Goal: Task Accomplishment & Management: Manage account settings

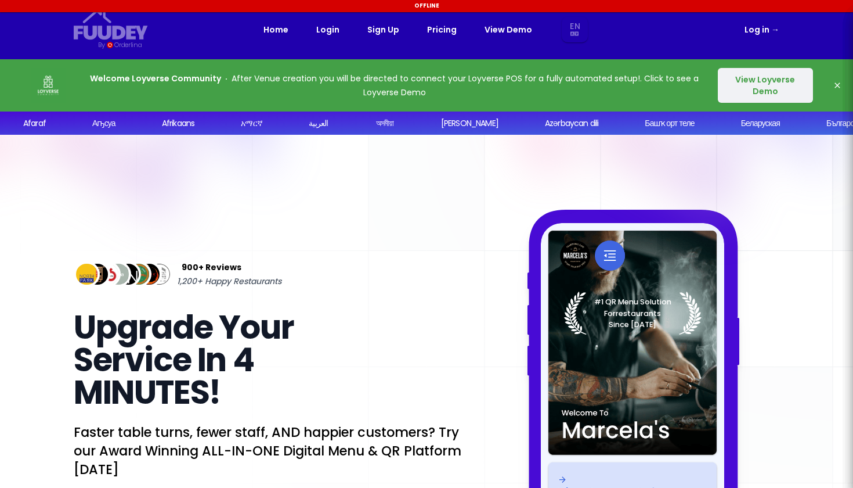
select select "en"
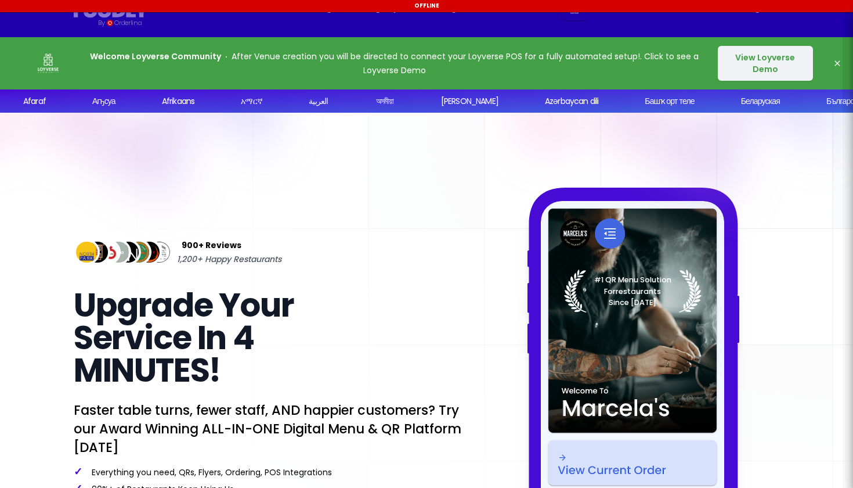
scroll to position [25, 0]
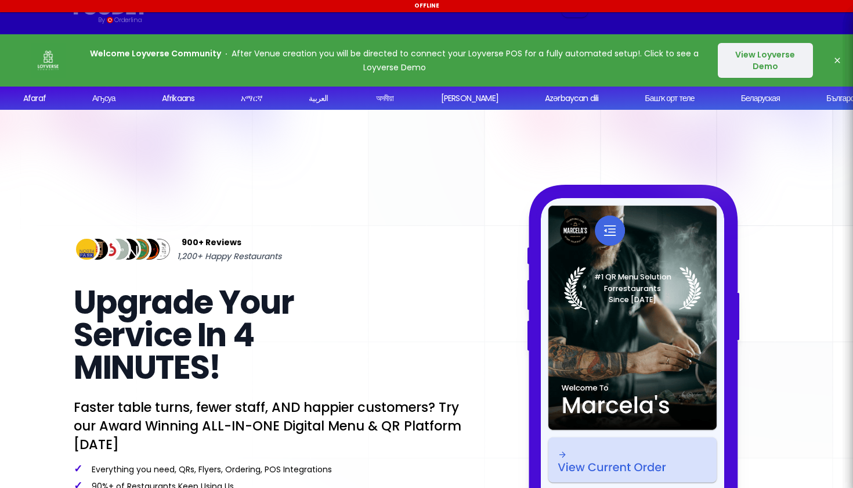
select select "en"
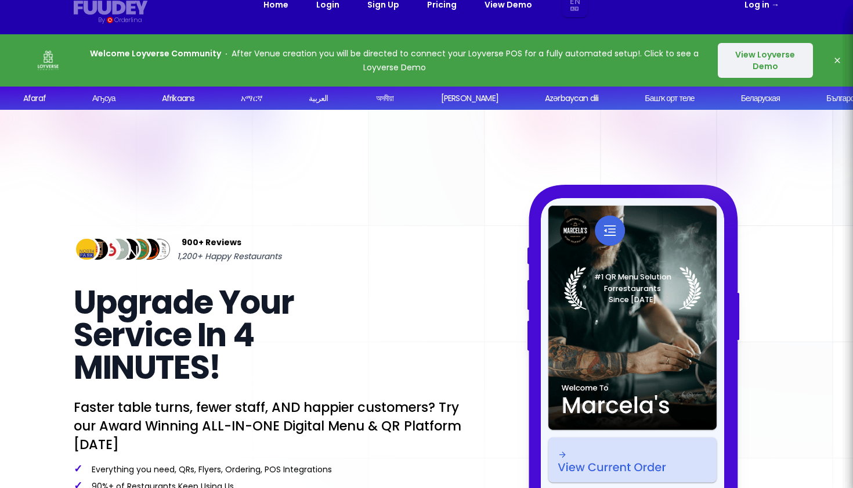
select select "en"
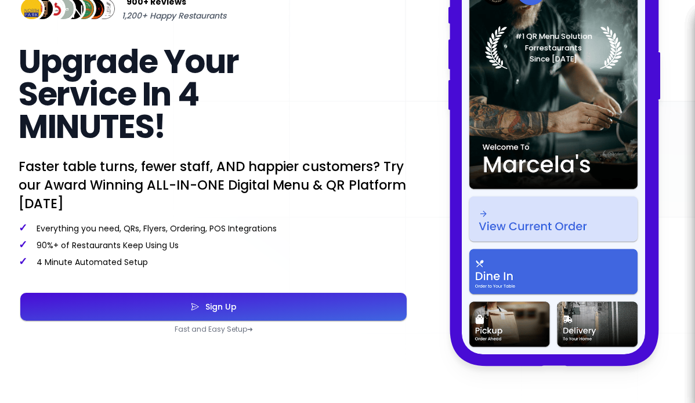
scroll to position [293, 0]
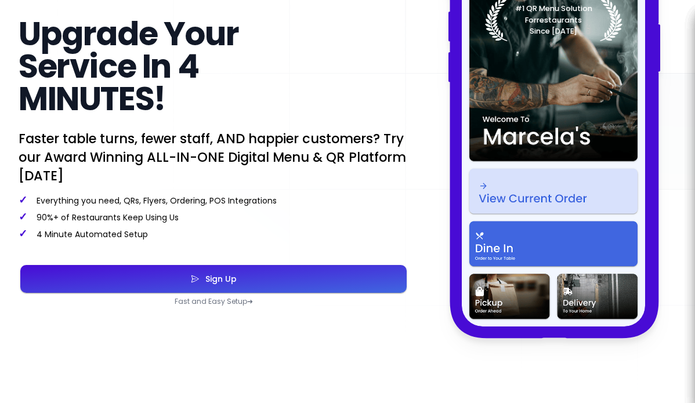
click at [233, 286] on button "Sign Up" at bounding box center [213, 279] width 387 height 28
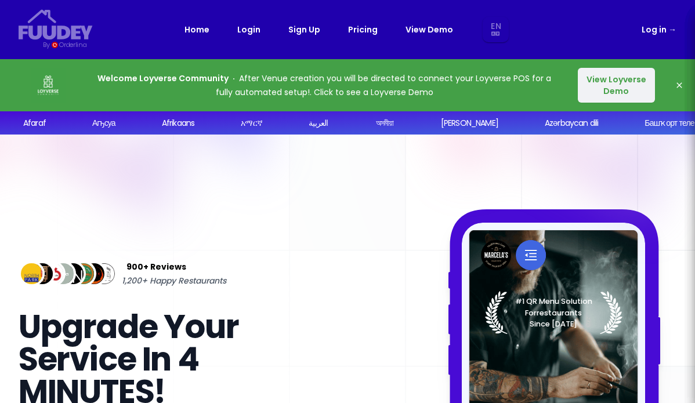
select select "en"
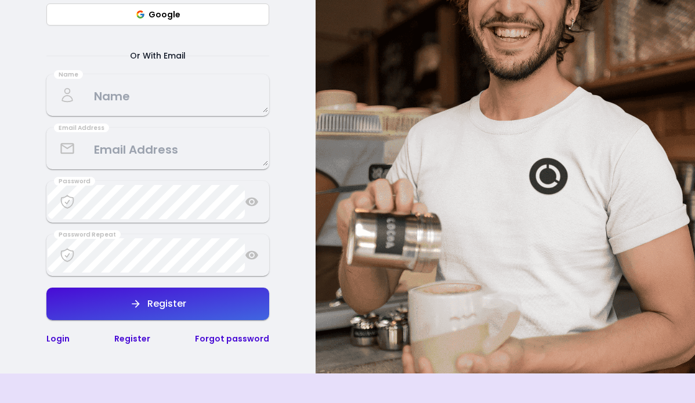
scroll to position [248, 0]
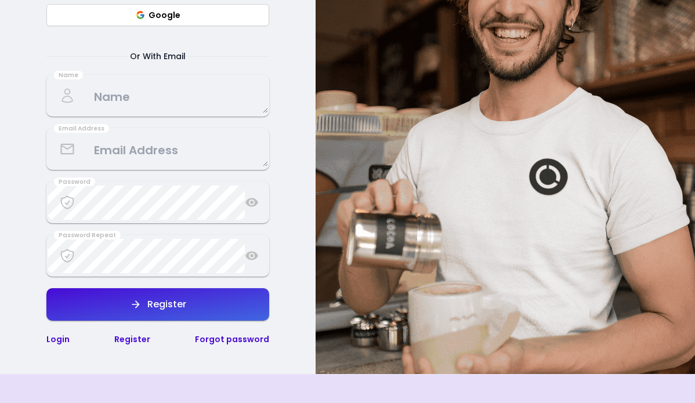
select select "en"
click at [56, 341] on link "Login" at bounding box center [57, 340] width 23 height 12
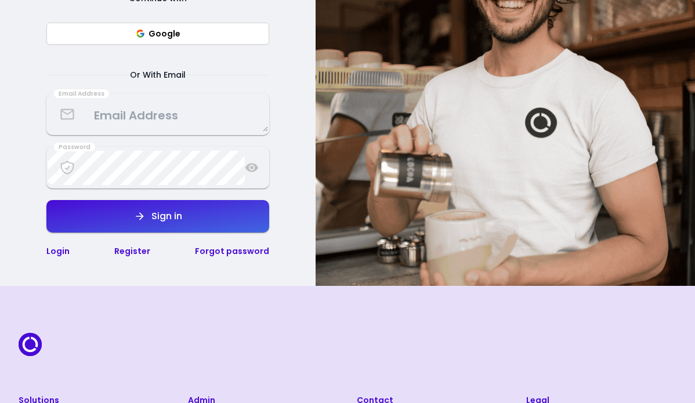
click at [126, 122] on textarea at bounding box center [158, 115] width 221 height 34
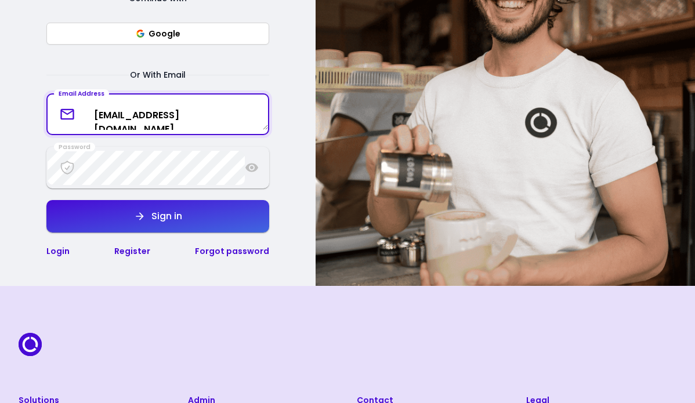
type textarea "[EMAIL_ADDRESS][DOMAIN_NAME]"
click at [193, 250] on div "Login Register Forgot password" at bounding box center [157, 251] width 223 height 14
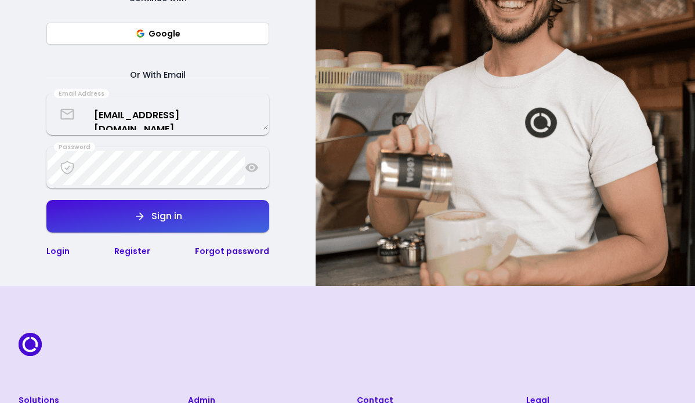
click at [220, 250] on link "Forgot password" at bounding box center [232, 252] width 74 height 12
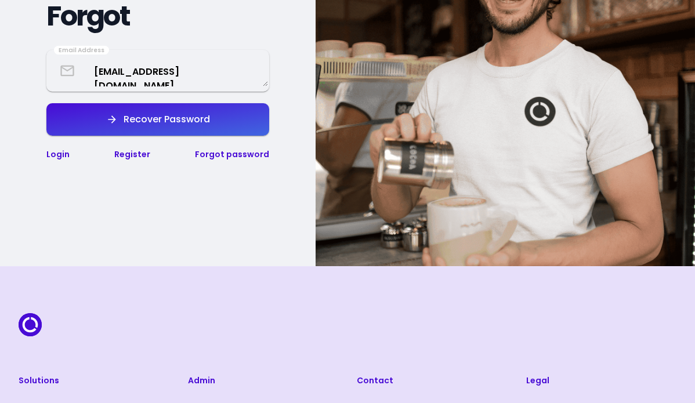
click at [156, 106] on button "Recover Password" at bounding box center [157, 119] width 223 height 33
select select "en"
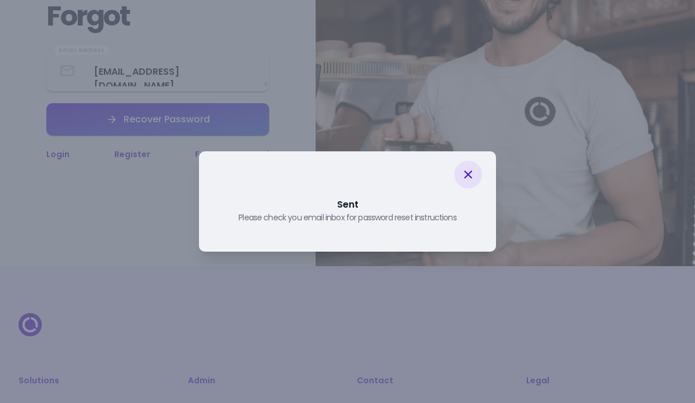
click at [475, 175] on div at bounding box center [468, 175] width 28 height 28
select select "en"
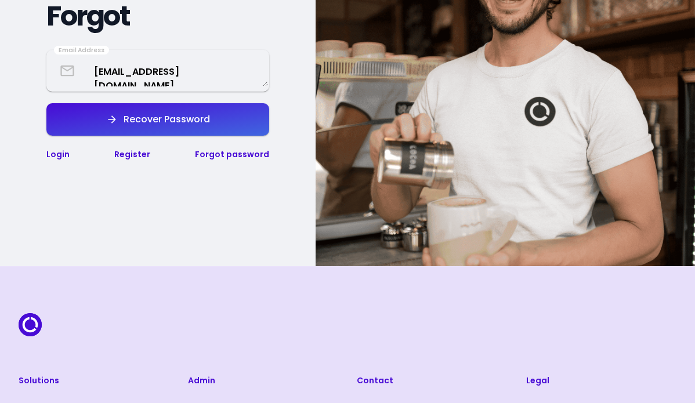
click at [133, 149] on link "Register" at bounding box center [132, 155] width 36 height 12
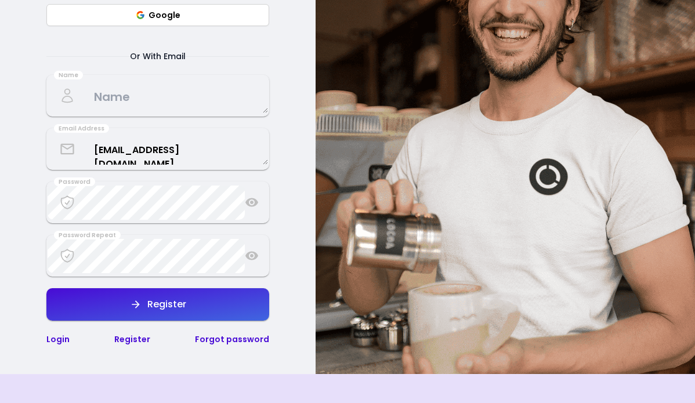
click at [145, 101] on textarea at bounding box center [158, 96] width 221 height 34
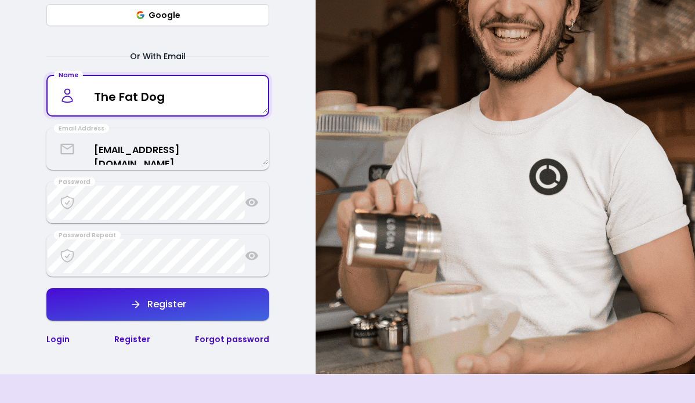
type textarea "The Fat Dog"
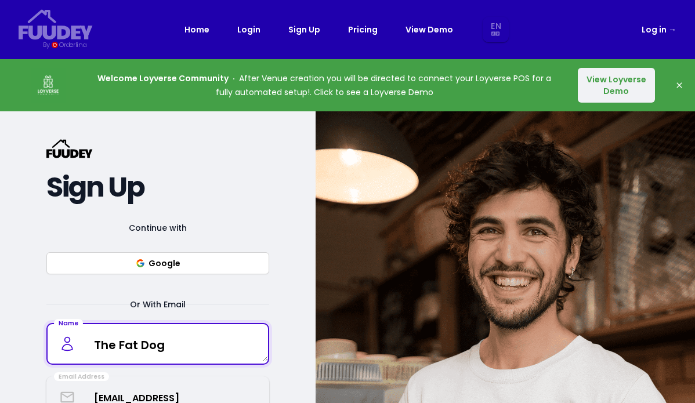
click at [162, 212] on div "{/* Added fill="currentColor" here */} {/* This rectangle defines the backgroun…" at bounding box center [157, 367] width 223 height 456
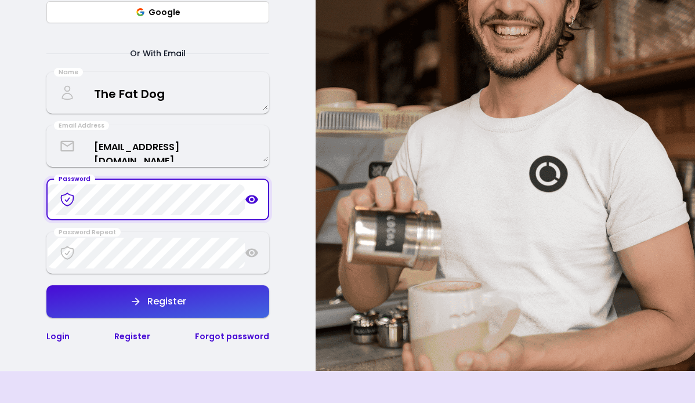
scroll to position [268, 0]
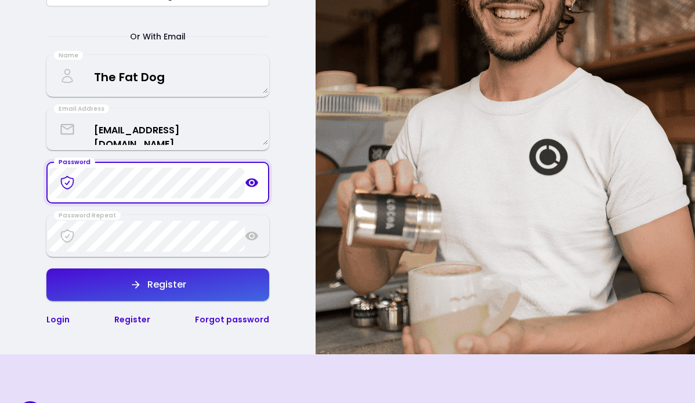
click at [254, 184] on icon at bounding box center [252, 183] width 14 height 14
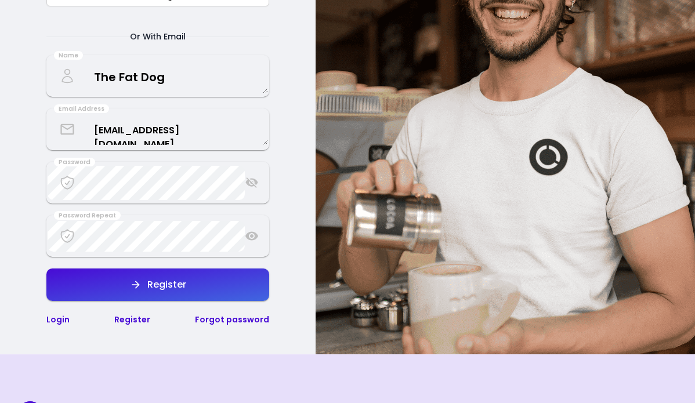
click at [247, 235] on icon at bounding box center [252, 236] width 13 height 9
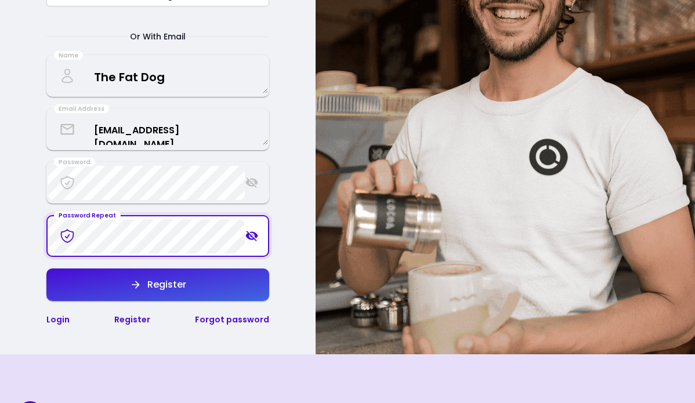
click at [189, 281] on button "Register" at bounding box center [157, 285] width 223 height 33
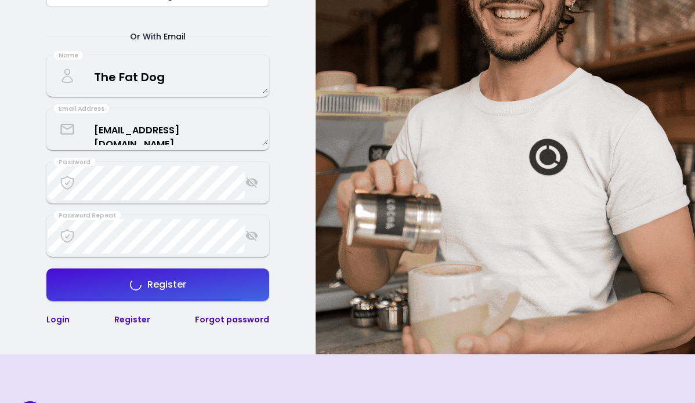
select select "en"
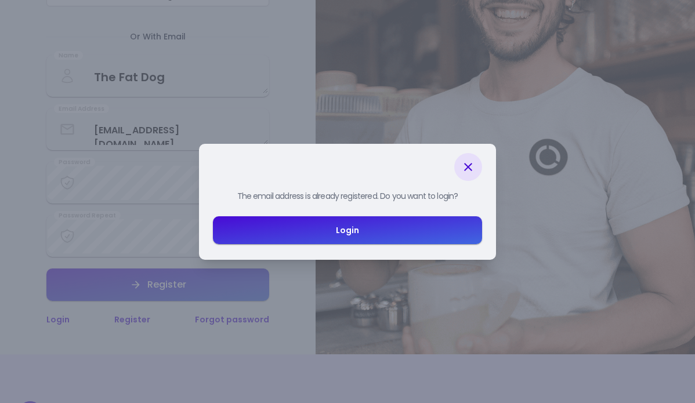
click at [364, 239] on button "Login" at bounding box center [347, 230] width 269 height 28
select select "en"
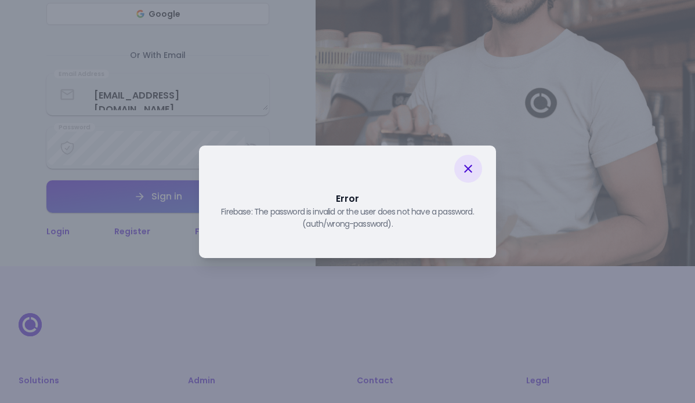
click at [466, 162] on icon at bounding box center [468, 169] width 14 height 14
select select "en"
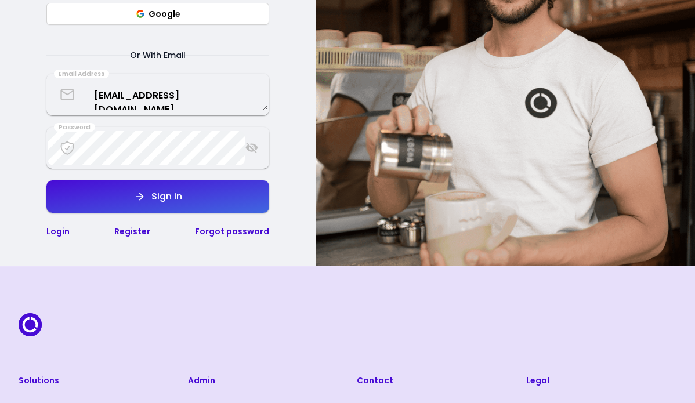
click at [208, 194] on button "Sign in" at bounding box center [157, 196] width 223 height 33
select select "en"
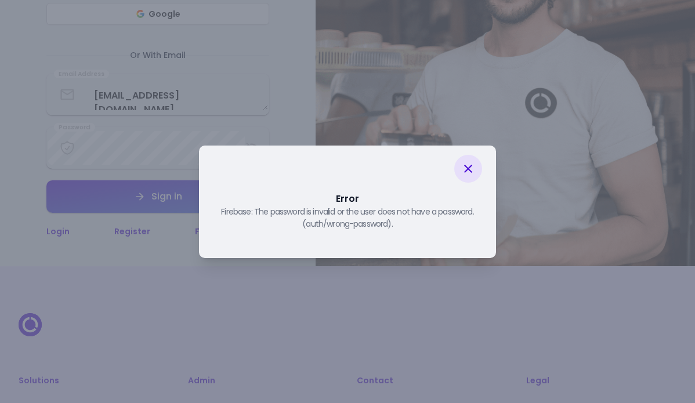
click at [463, 168] on icon at bounding box center [468, 169] width 14 height 14
select select "en"
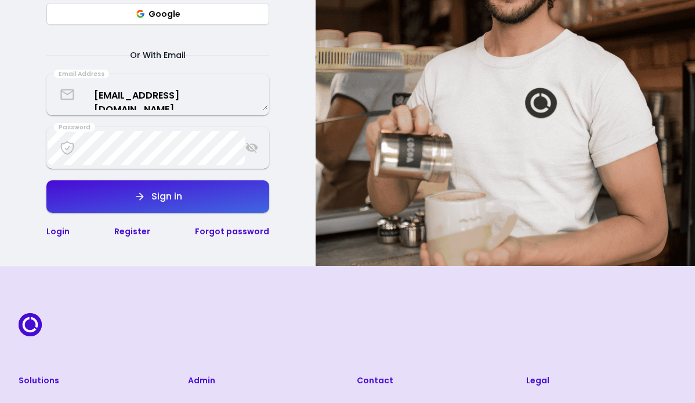
click at [251, 150] on icon at bounding box center [252, 148] width 14 height 14
click at [255, 147] on icon at bounding box center [252, 148] width 13 height 9
click at [205, 204] on button "Sign in" at bounding box center [157, 196] width 223 height 33
select select "en"
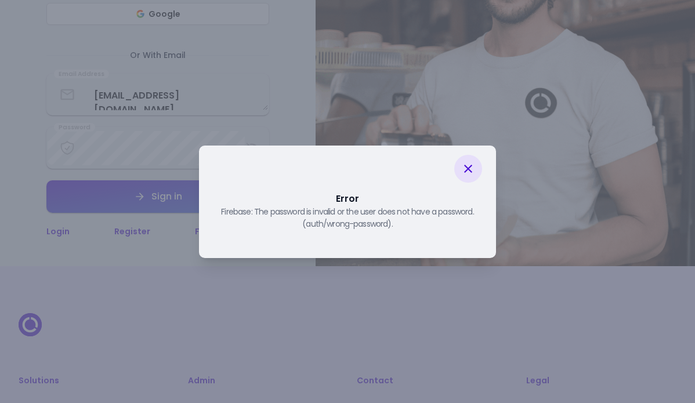
click at [470, 167] on icon at bounding box center [468, 169] width 8 height 8
select select "en"
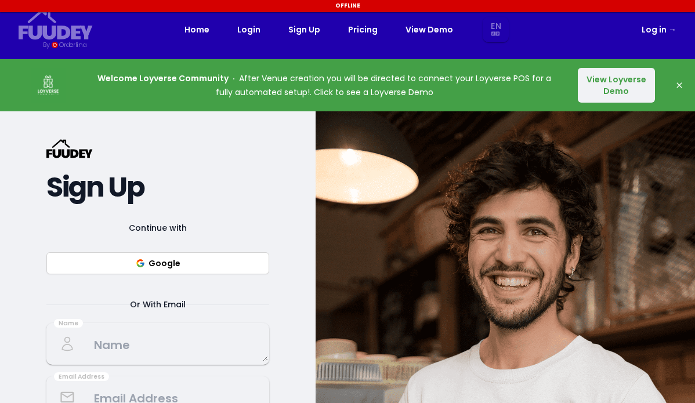
select select "en"
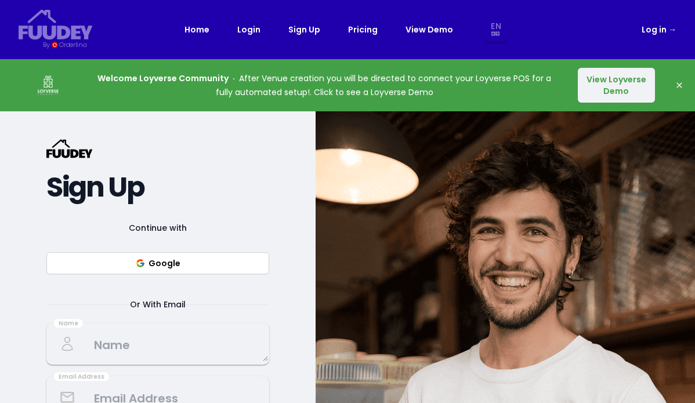
select select "en"
click at [144, 345] on textarea at bounding box center [158, 344] width 221 height 34
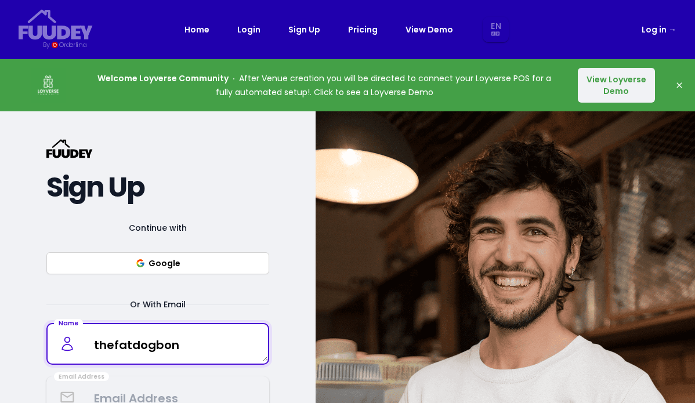
type textarea "thefatdogbona"
select select "en"
type textarea "[EMAIL_ADDRESS]"
select select "en"
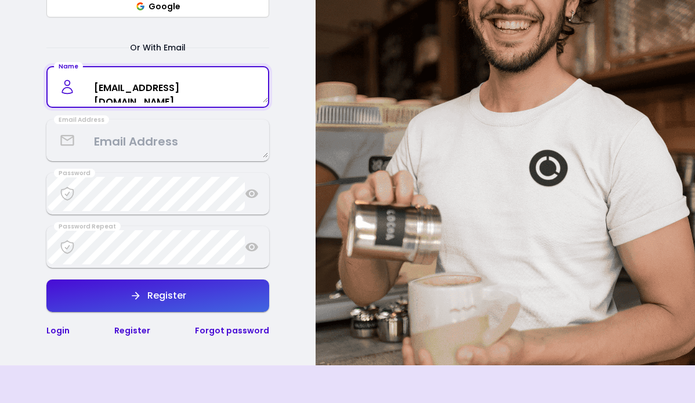
scroll to position [371, 0]
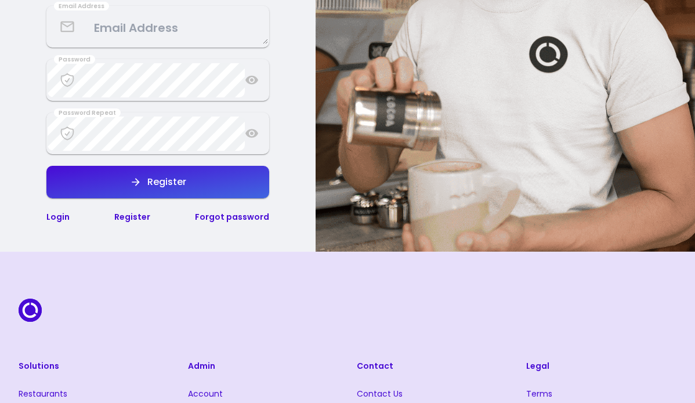
type textarea "[EMAIL_ADDRESS][DOMAIN_NAME]"
click at [64, 216] on link "Login" at bounding box center [57, 217] width 23 height 12
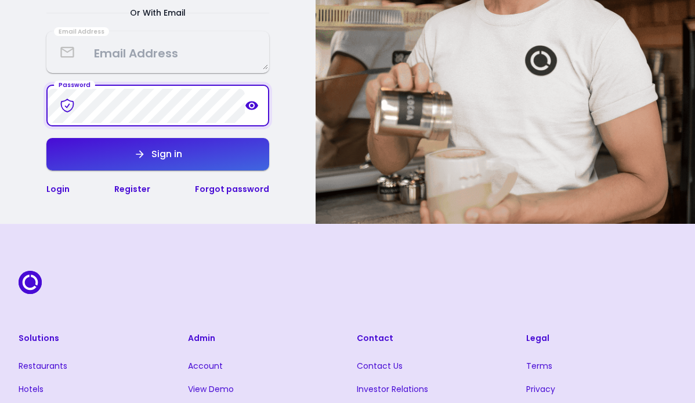
scroll to position [304, 0]
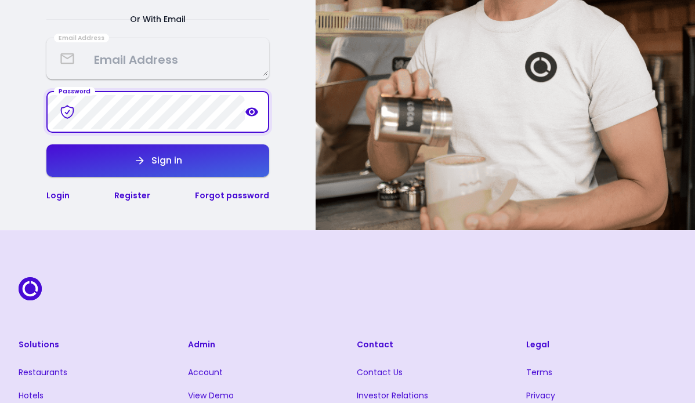
click at [143, 65] on textarea at bounding box center [158, 59] width 221 height 34
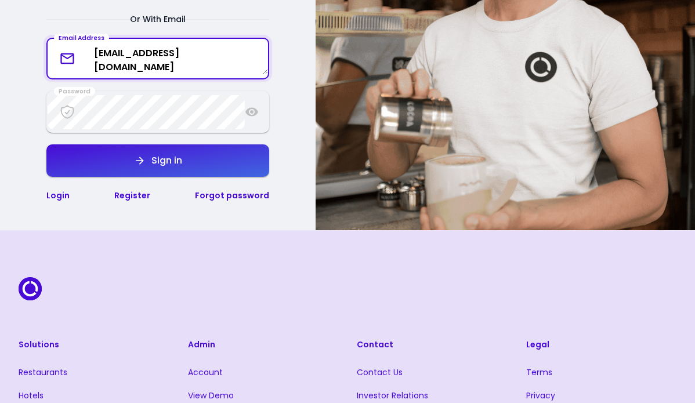
scroll to position [0, 0]
type textarea "[EMAIL_ADDRESS][DOMAIN_NAME]"
click at [145, 150] on button "Sign in" at bounding box center [157, 161] width 223 height 33
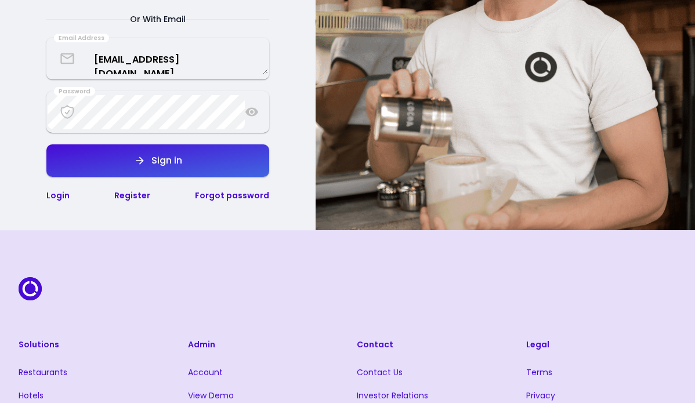
select select "en"
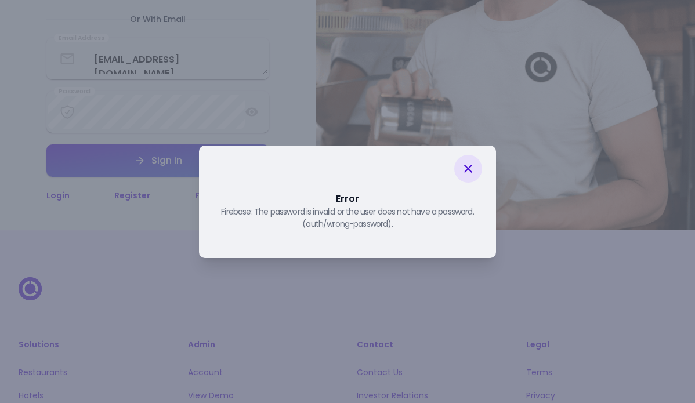
click at [472, 169] on icon at bounding box center [468, 169] width 14 height 14
select select "en"
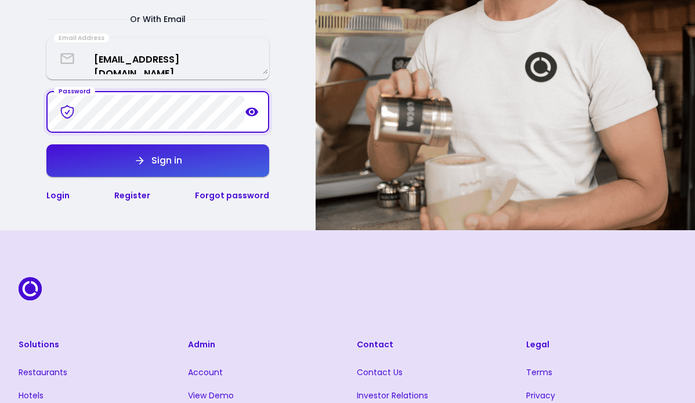
click at [176, 163] on div "Sign in" at bounding box center [164, 160] width 37 height 9
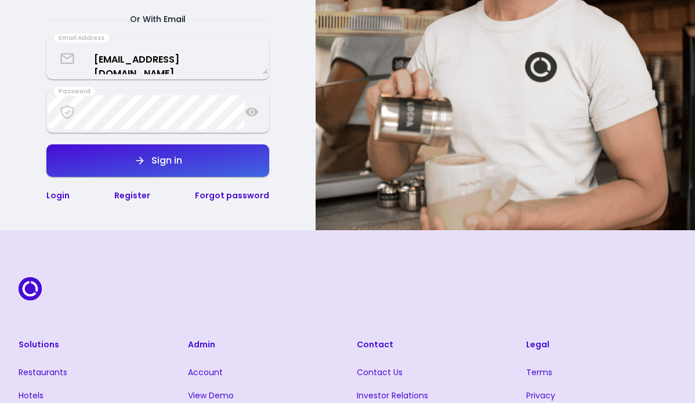
select select "en"
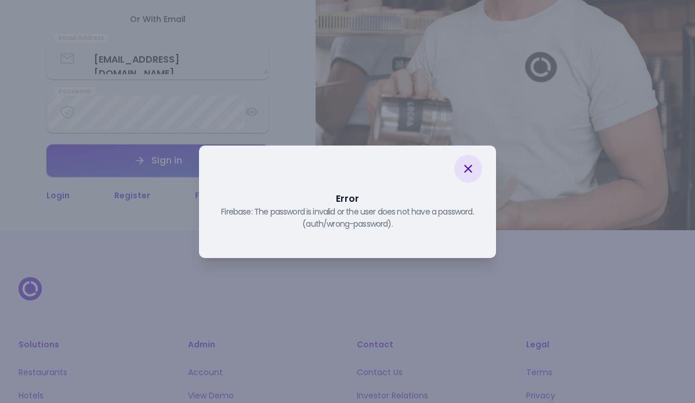
click at [471, 170] on icon at bounding box center [468, 169] width 14 height 14
select select "en"
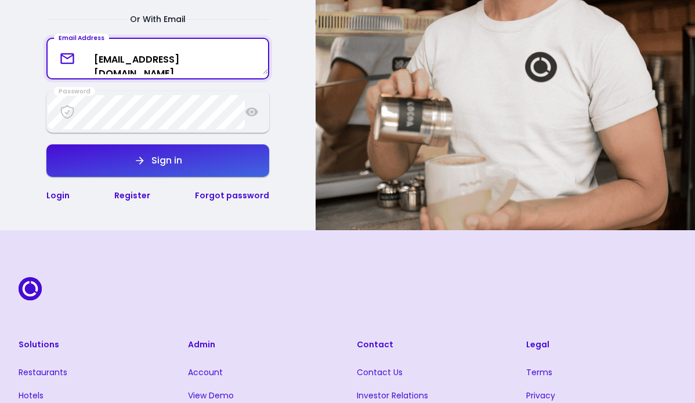
click at [100, 56] on textarea "[EMAIL_ADDRESS][DOMAIN_NAME]" at bounding box center [158, 59] width 221 height 31
type textarea "[EMAIL_ADDRESS][DOMAIN_NAME]"
click at [198, 157] on button "Sign in" at bounding box center [157, 161] width 223 height 33
select select "en"
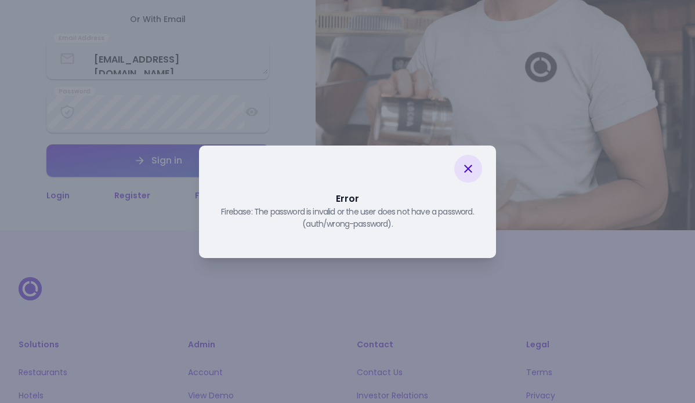
click at [461, 170] on icon at bounding box center [468, 169] width 14 height 14
select select "en"
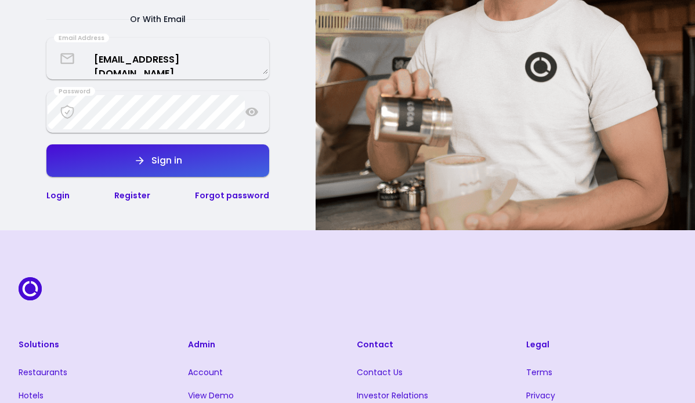
click at [248, 198] on link "Forgot password" at bounding box center [232, 196] width 74 height 12
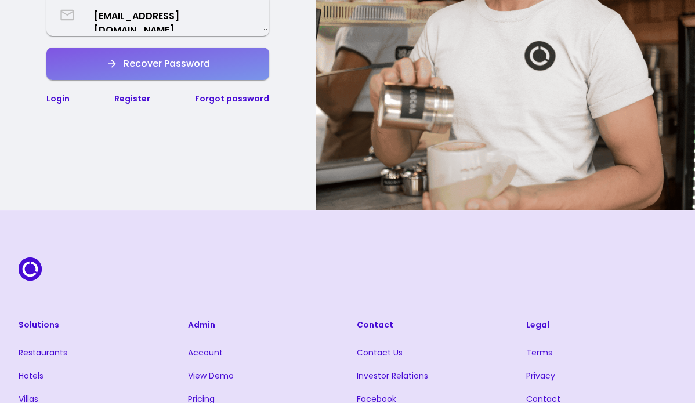
click at [182, 62] on div "Recover Password" at bounding box center [164, 63] width 92 height 9
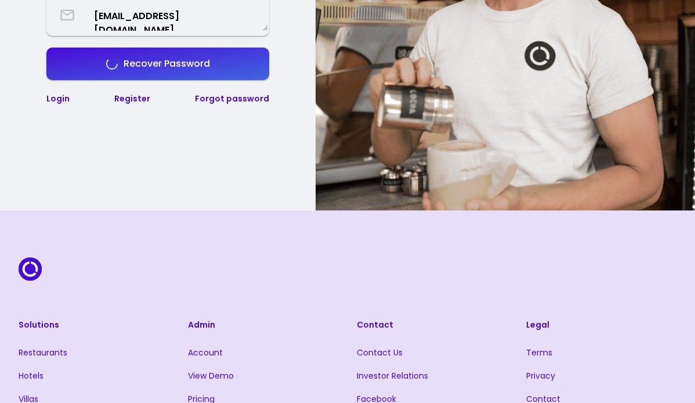
select select "en"
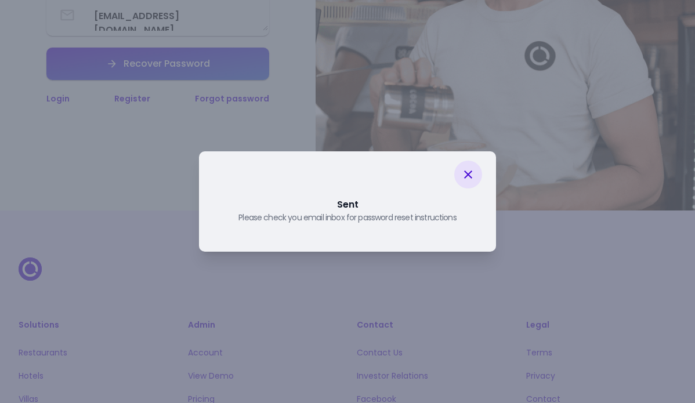
click at [467, 178] on icon at bounding box center [468, 175] width 14 height 14
select select "en"
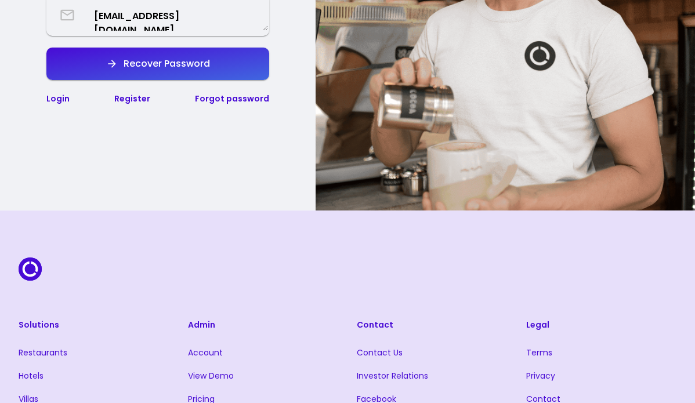
click at [54, 96] on link "Login" at bounding box center [57, 99] width 23 height 12
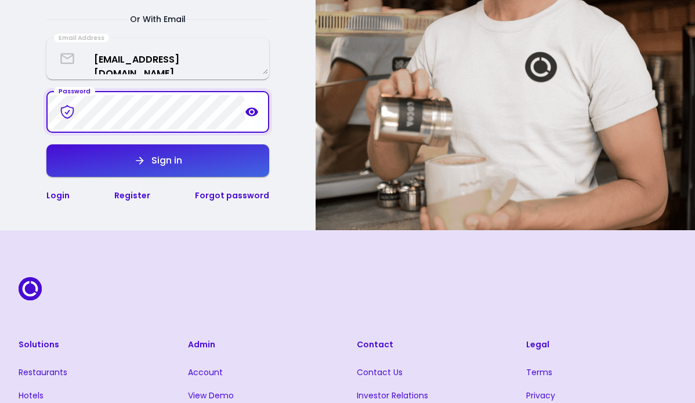
click at [254, 115] on icon at bounding box center [252, 112] width 13 height 9
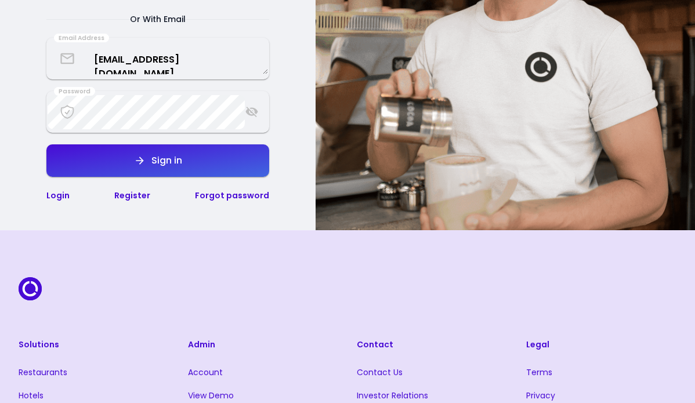
click at [201, 168] on button "Sign in" at bounding box center [157, 161] width 223 height 33
select select "en"
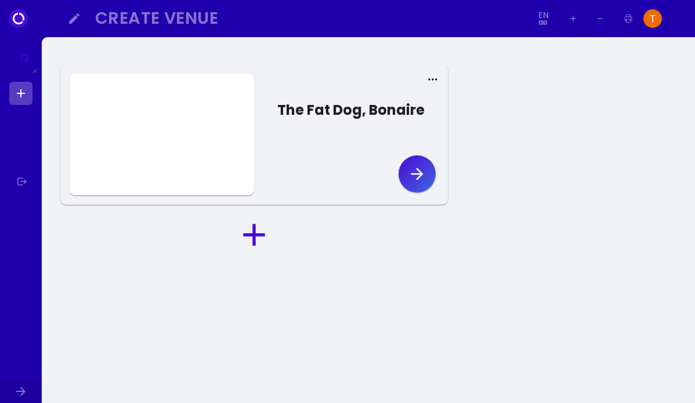
select select "en"
click at [413, 178] on icon "button" at bounding box center [417, 174] width 19 height 19
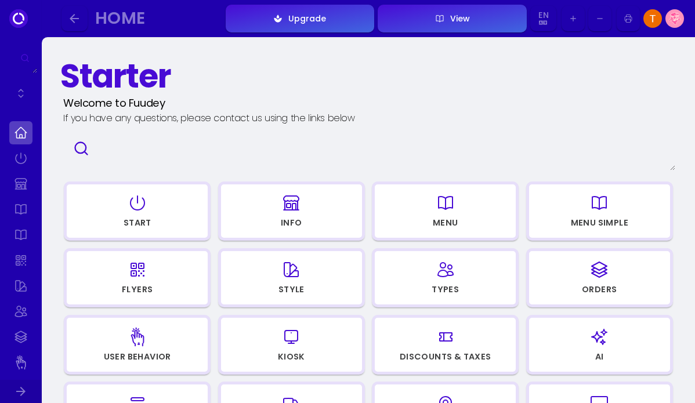
select select "en"
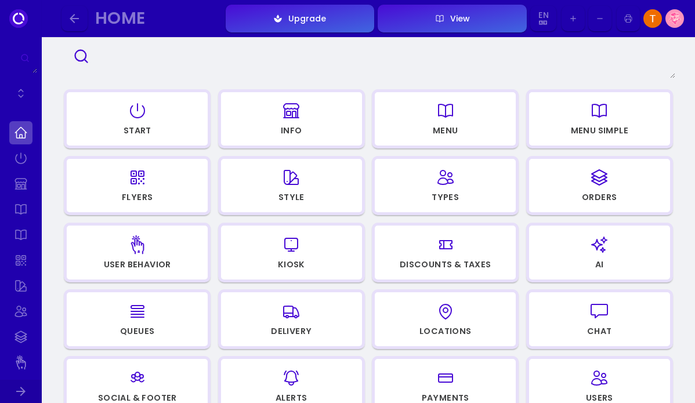
select select "en"
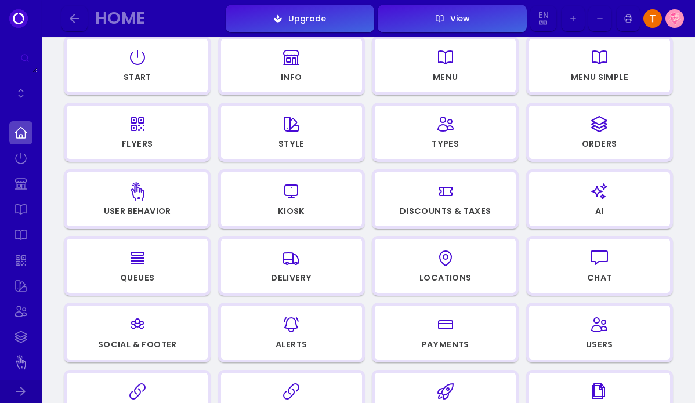
scroll to position [104, 0]
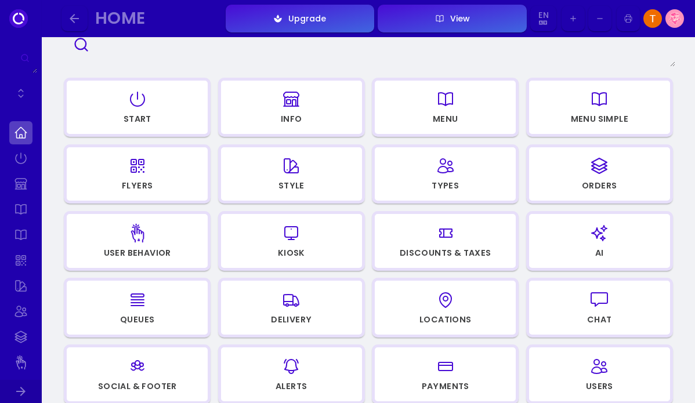
click at [459, 122] on div "Menu" at bounding box center [446, 121] width 140 height 16
select select "en"
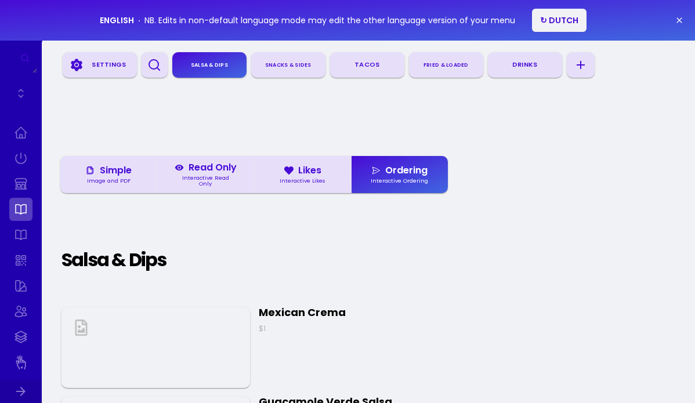
click at [543, 19] on button "↻ DUTCH" at bounding box center [559, 20] width 55 height 23
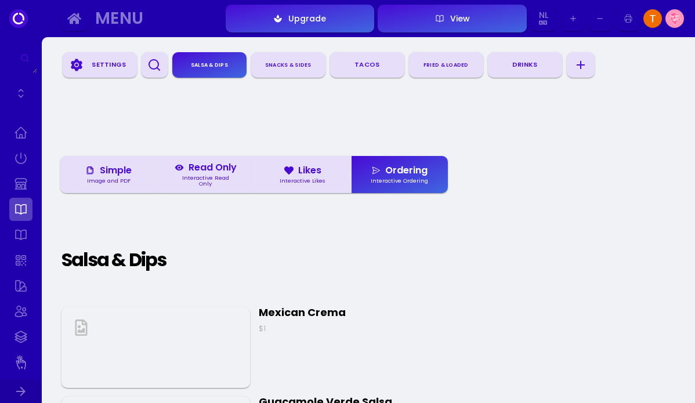
click at [109, 73] on div "Settings" at bounding box center [109, 64] width 46 height 17
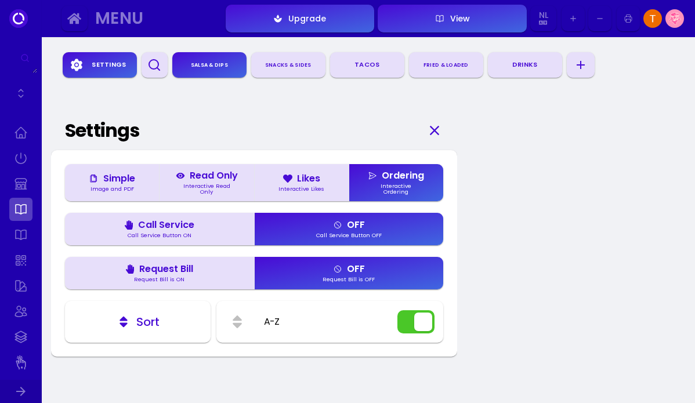
scroll to position [40, 0]
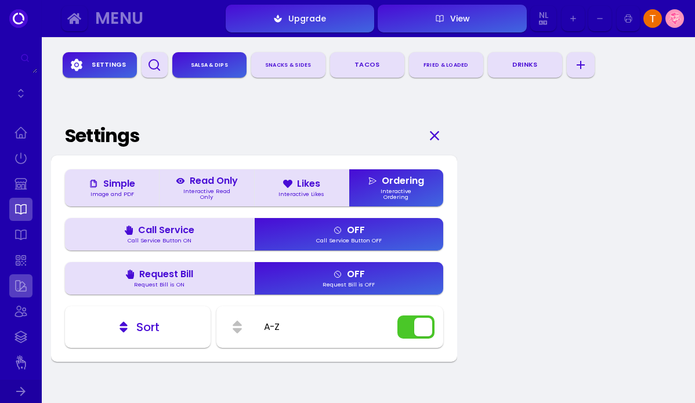
click at [21, 284] on link at bounding box center [20, 286] width 23 height 23
select select "14"
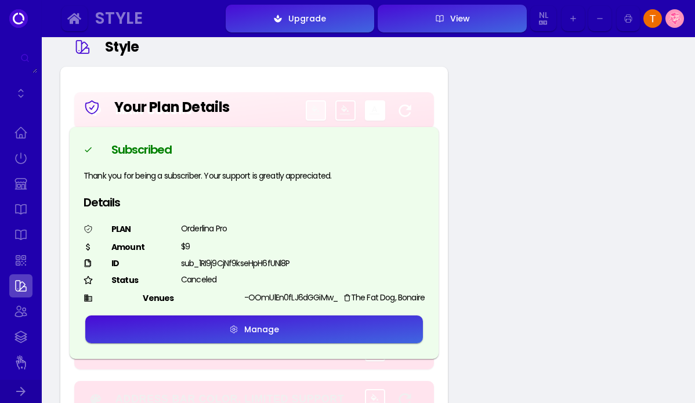
type input "#000000"
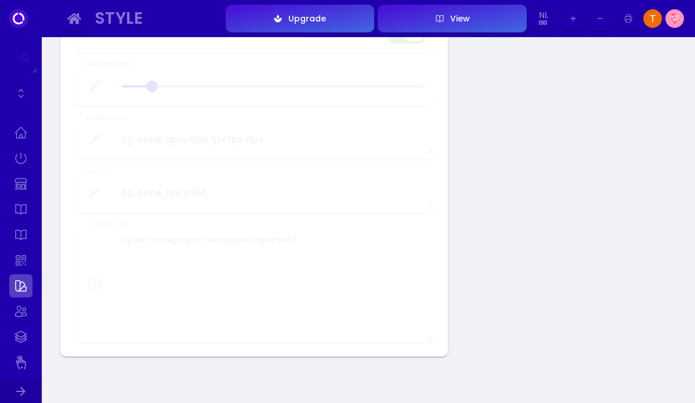
scroll to position [725, 0]
click at [21, 261] on link at bounding box center [20, 260] width 23 height 23
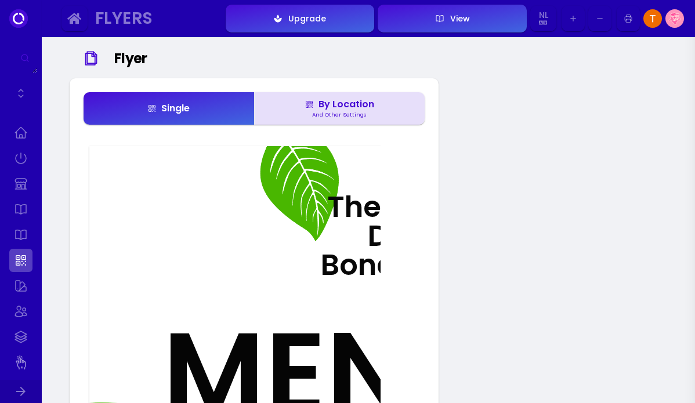
click at [339, 119] on button "By Location And Other Settings" at bounding box center [339, 108] width 171 height 33
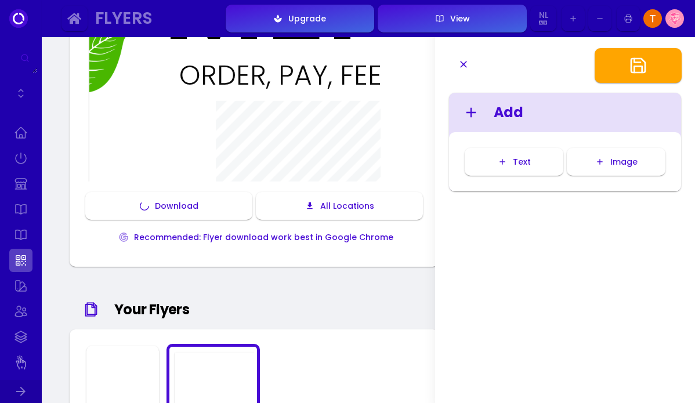
click at [461, 62] on icon "button" at bounding box center [463, 64] width 7 height 7
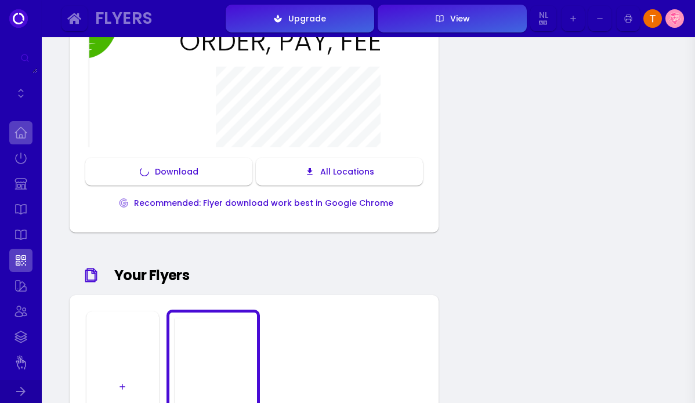
click at [20, 133] on link at bounding box center [20, 132] width 23 height 23
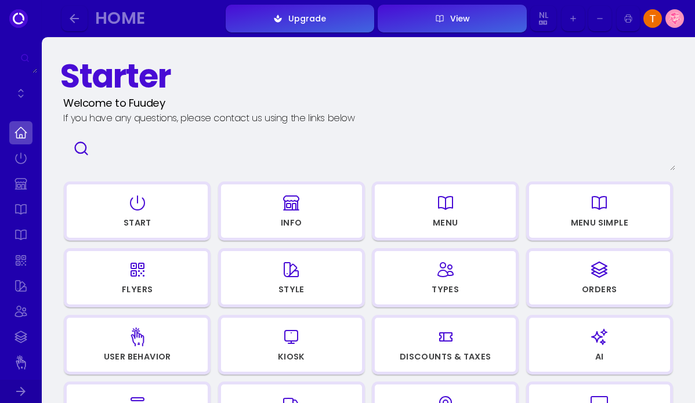
click at [146, 205] on icon "button" at bounding box center [137, 203] width 19 height 58
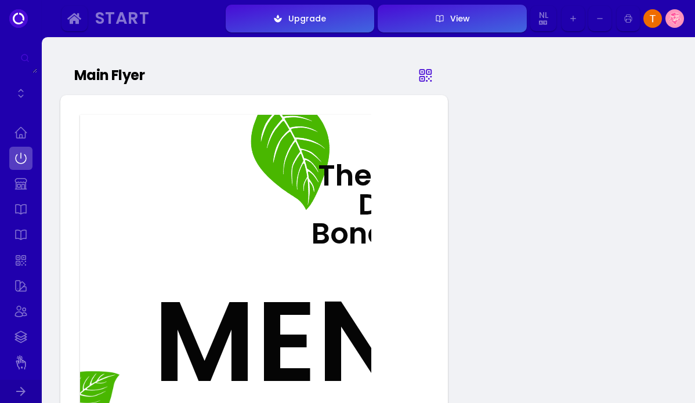
click at [429, 80] on icon at bounding box center [425, 75] width 17 height 58
click at [424, 75] on icon at bounding box center [425, 75] width 17 height 58
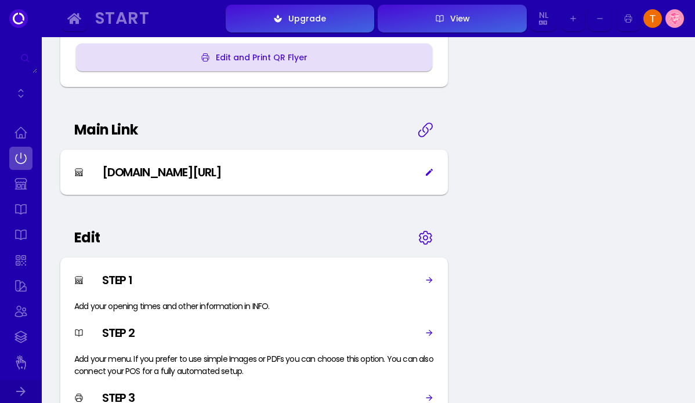
click at [221, 169] on div "[DOMAIN_NAME][URL]" at bounding box center [161, 172] width 119 height 17
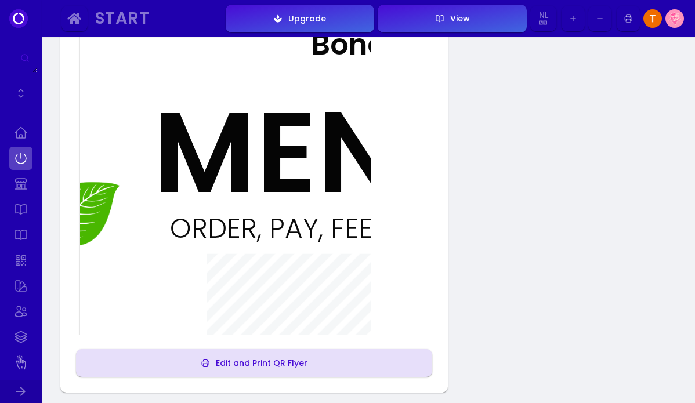
click at [249, 366] on div "Edit and Print QR Flyer" at bounding box center [259, 363] width 98 height 8
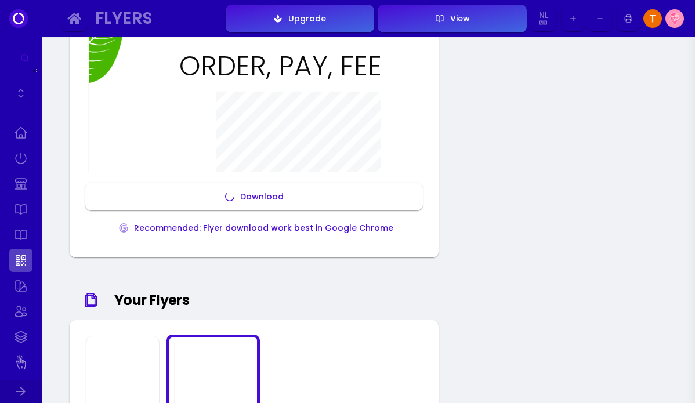
scroll to position [389, 0]
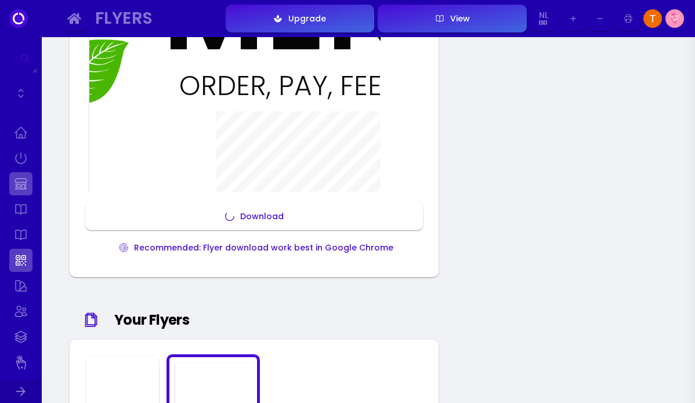
click at [23, 187] on link at bounding box center [20, 183] width 23 height 23
select select "bonaire, [GEOGRAPHIC_DATA] and [GEOGRAPHIC_DATA]"
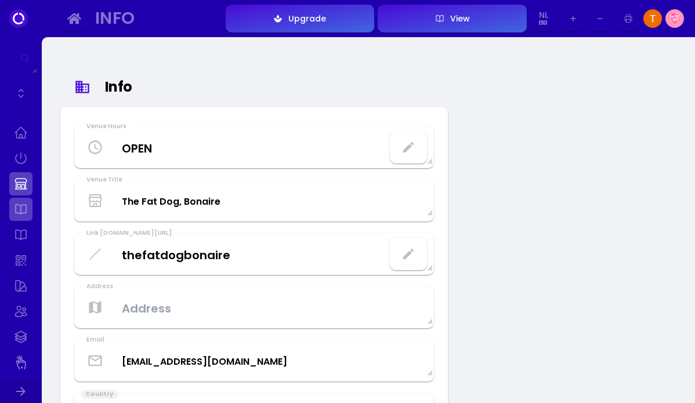
click at [27, 200] on link at bounding box center [20, 209] width 23 height 23
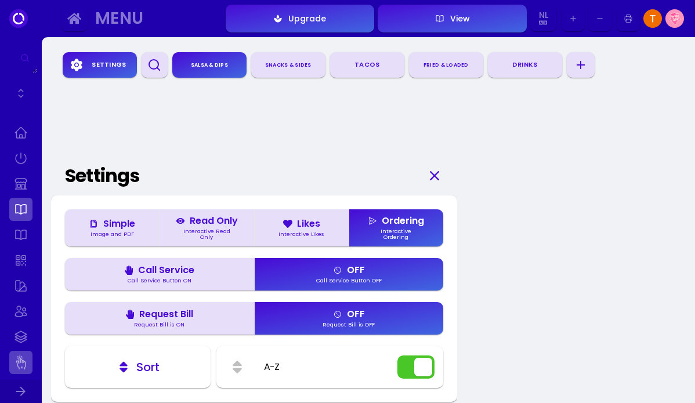
click at [19, 368] on link at bounding box center [20, 362] width 23 height 23
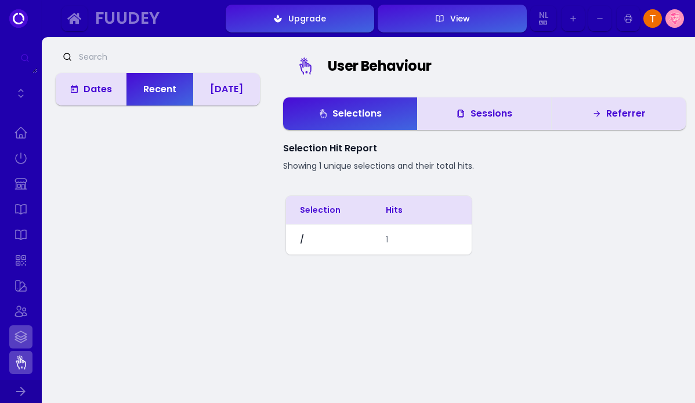
click at [19, 336] on link at bounding box center [20, 337] width 23 height 23
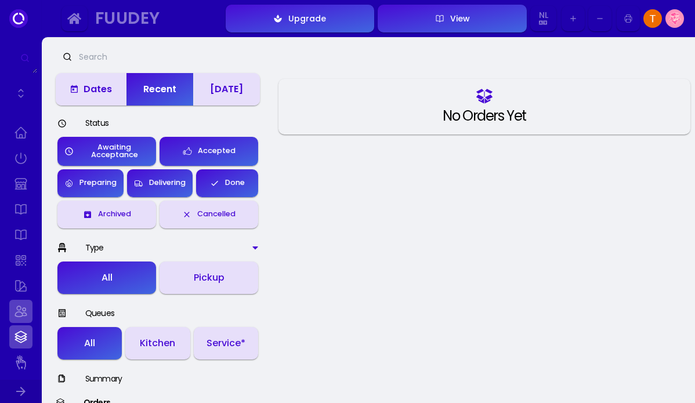
click at [23, 309] on link at bounding box center [20, 311] width 23 height 23
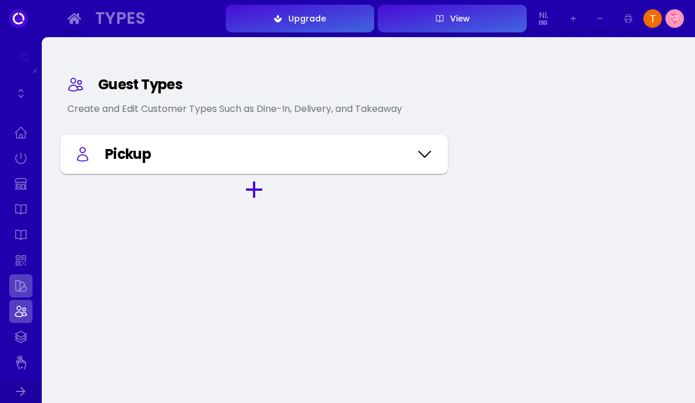
click at [23, 280] on link at bounding box center [20, 286] width 23 height 23
select select "14"
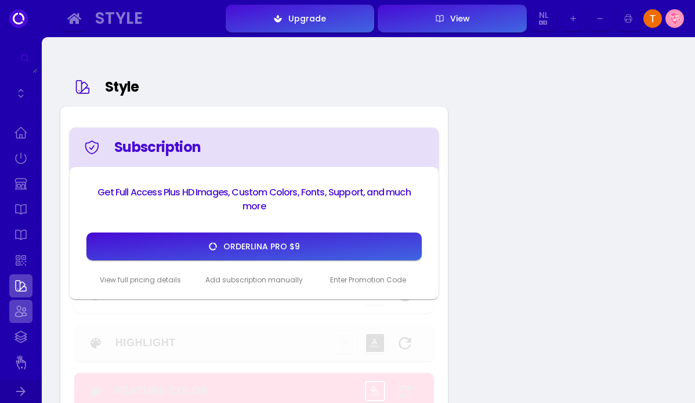
click at [19, 308] on link at bounding box center [20, 311] width 23 height 23
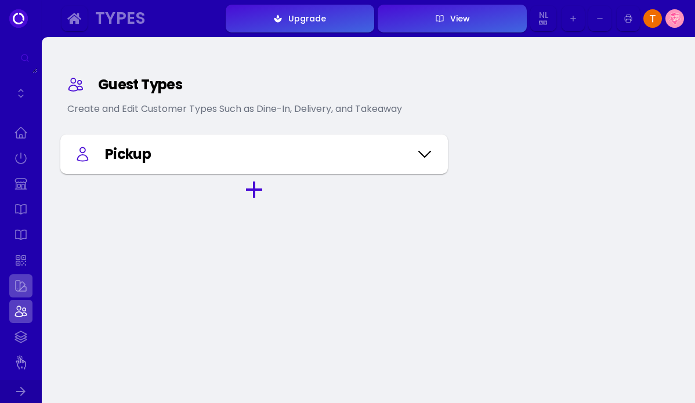
click at [18, 291] on link at bounding box center [20, 286] width 23 height 23
select select "14"
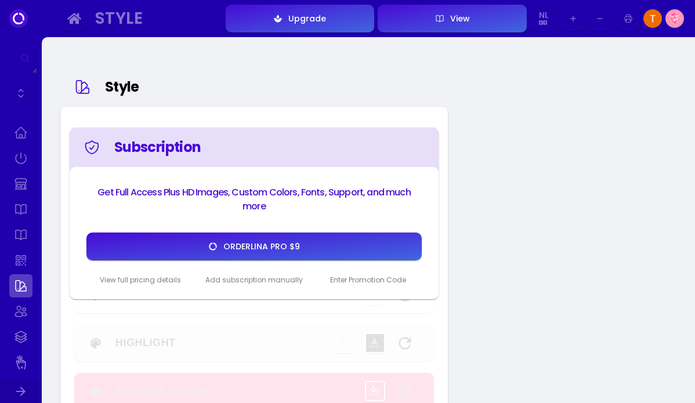
type input "#000000"
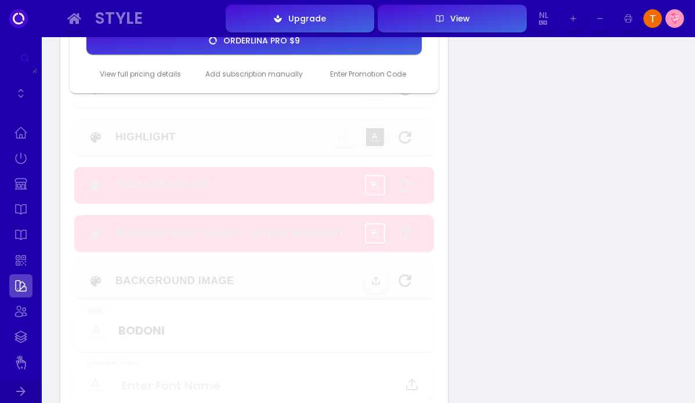
scroll to position [381, 0]
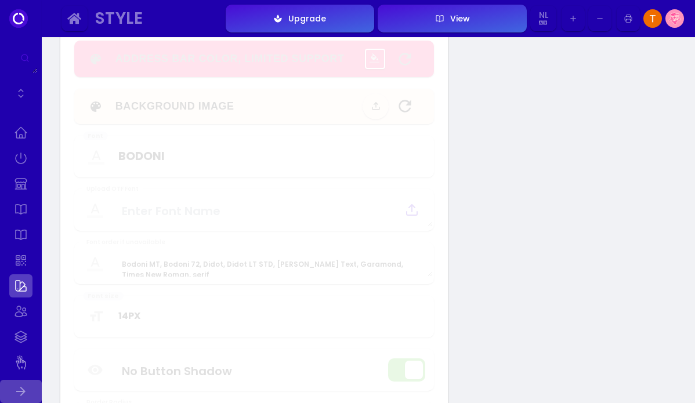
click at [19, 389] on icon at bounding box center [21, 392] width 14 height 14
type input "#000000"
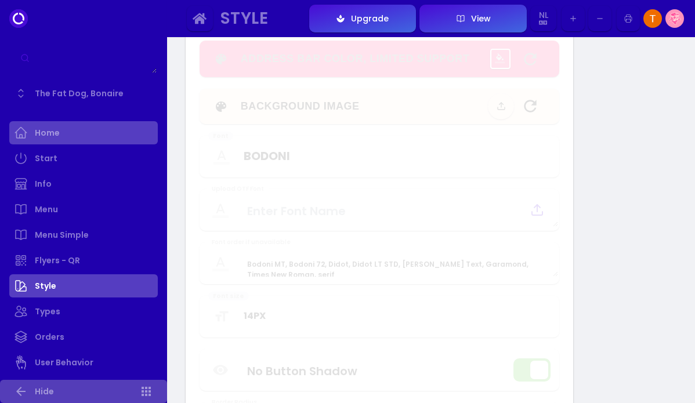
click at [89, 136] on link "Home" at bounding box center [83, 132] width 149 height 23
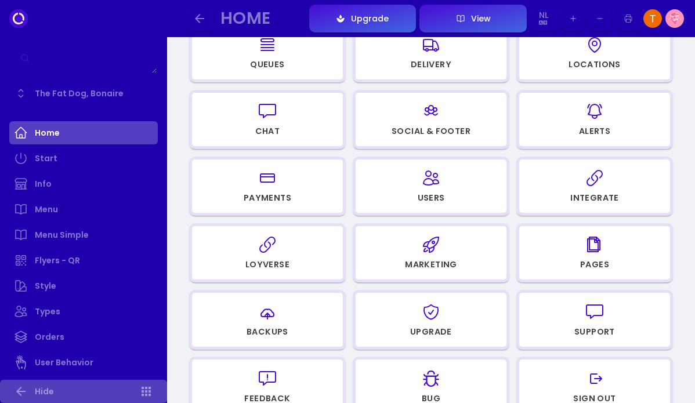
scroll to position [426, 0]
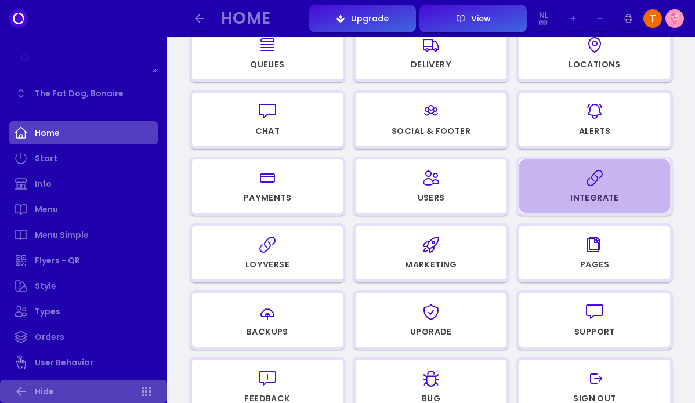
click at [566, 187] on div "button" at bounding box center [595, 178] width 140 height 28
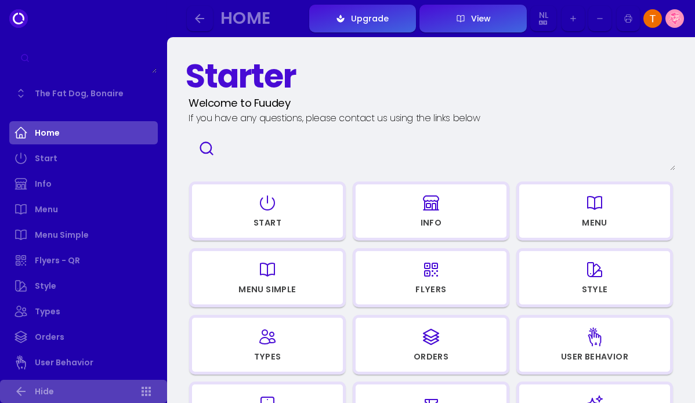
scroll to position [426, 0]
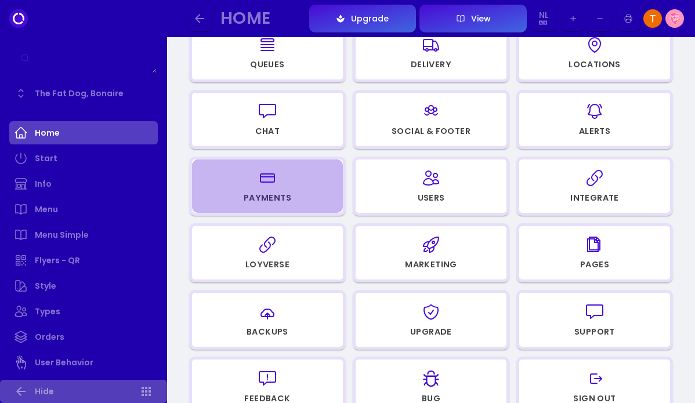
click at [270, 185] on icon "button" at bounding box center [267, 178] width 19 height 19
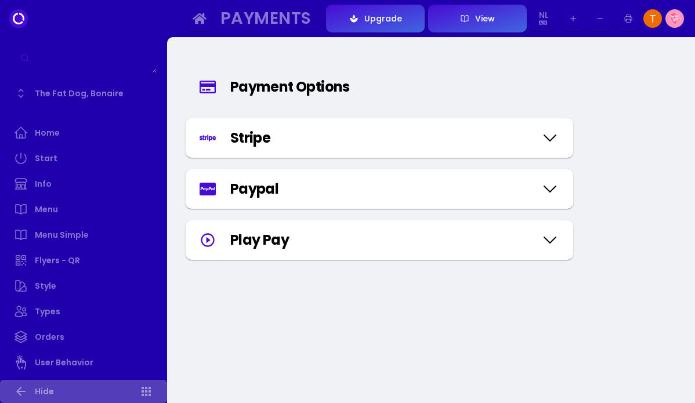
click at [547, 135] on icon at bounding box center [550, 138] width 19 height 58
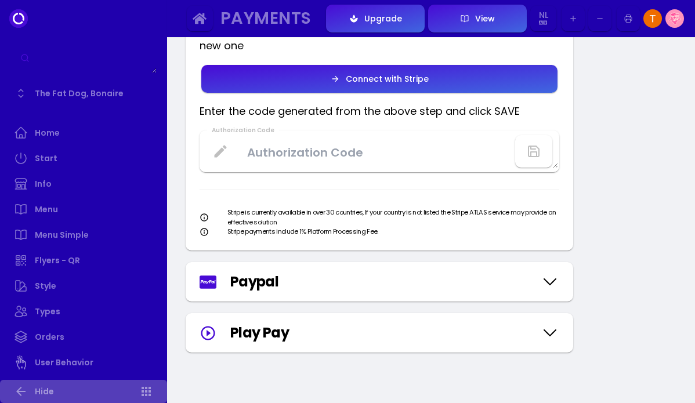
scroll to position [308, 0]
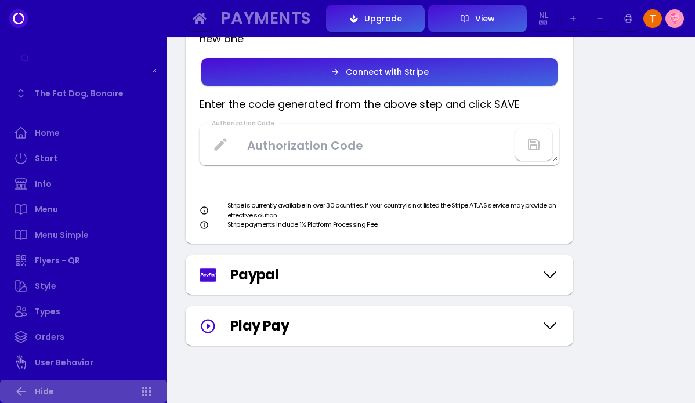
click at [553, 273] on icon at bounding box center [550, 275] width 19 height 58
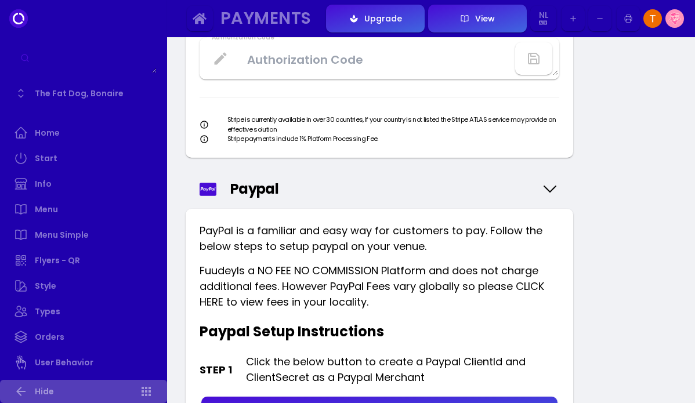
scroll to position [398, 0]
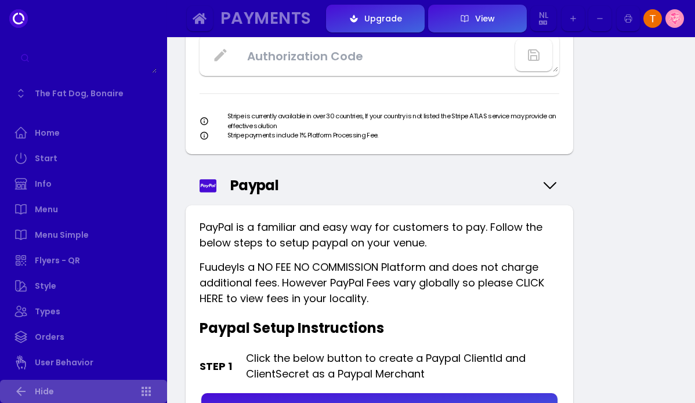
click at [551, 185] on icon at bounding box center [550, 186] width 19 height 58
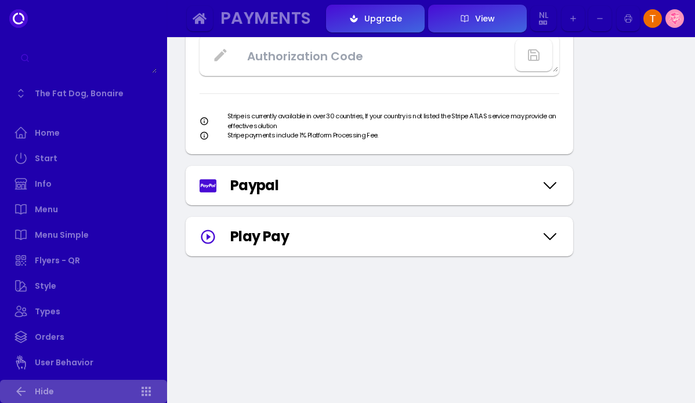
scroll to position [436, 0]
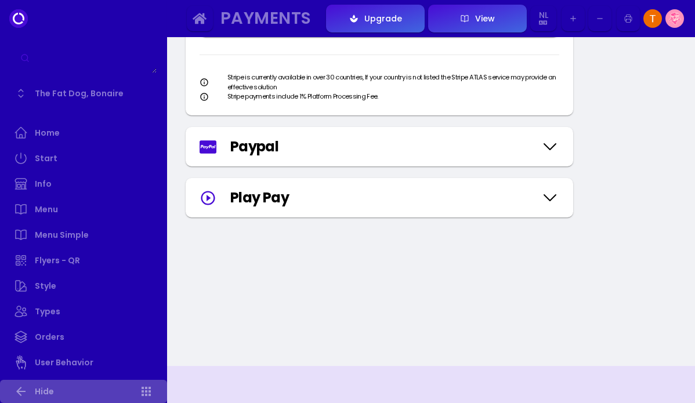
click at [541, 191] on icon at bounding box center [550, 198] width 19 height 58
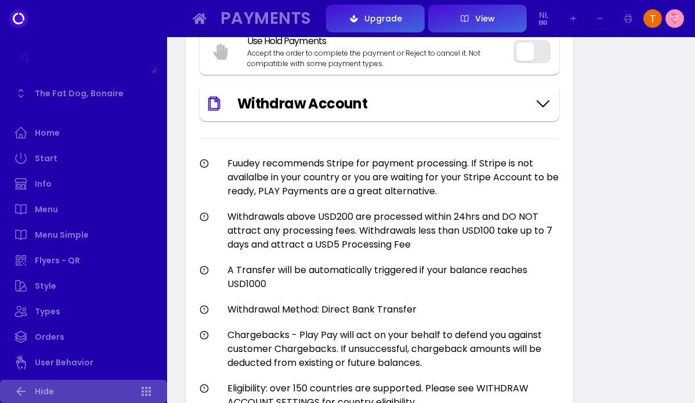
scroll to position [699, 0]
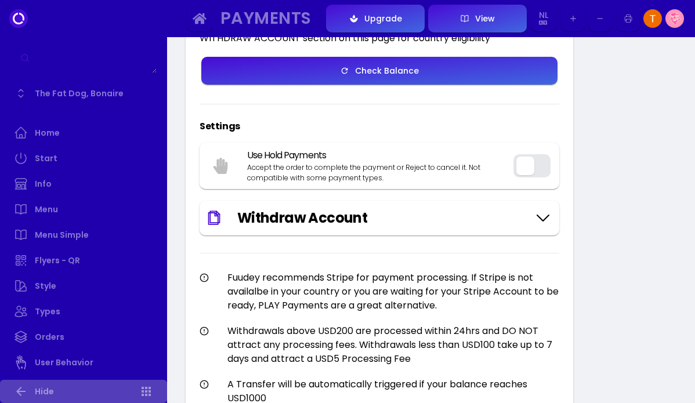
click at [541, 213] on icon at bounding box center [543, 218] width 19 height 58
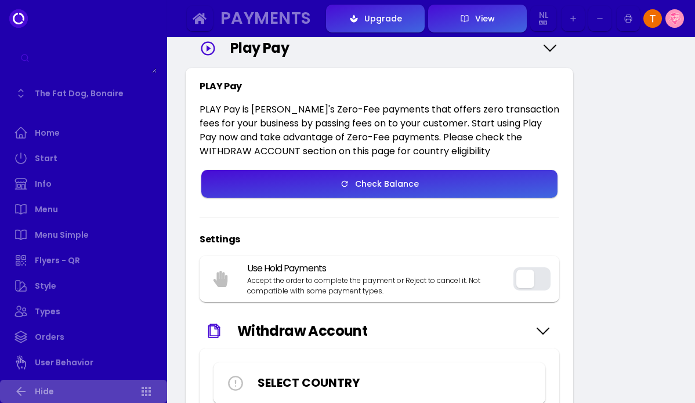
scroll to position [510, 0]
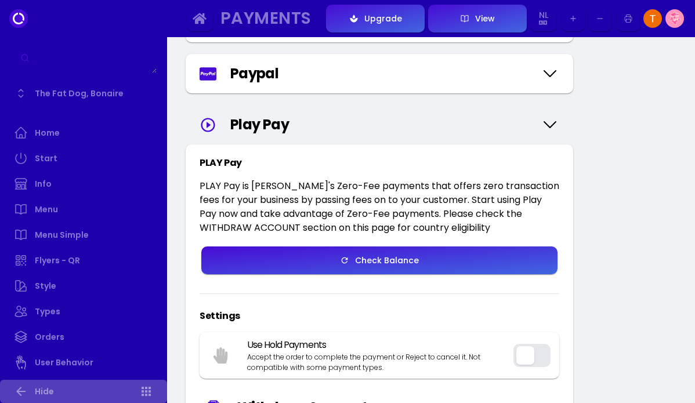
click at [546, 127] on icon at bounding box center [550, 125] width 19 height 58
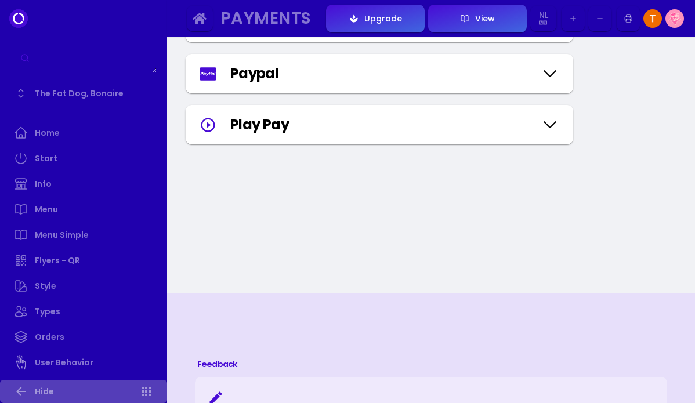
scroll to position [273, 0]
